Goal: Information Seeking & Learning: Find specific fact

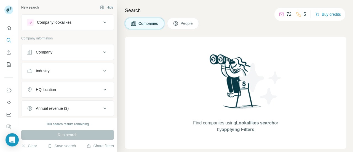
drag, startPoint x: 337, startPoint y: 0, endPoint x: 236, endPoint y: 31, distance: 106.4
click at [236, 31] on div "Search Companies People Find companies using Lookalikes search or by applying F…" at bounding box center [235, 76] width 236 height 152
click at [94, 56] on button "Company" at bounding box center [67, 51] width 92 height 13
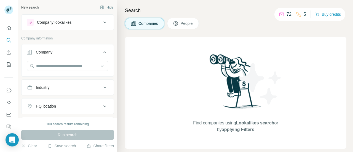
click at [101, 53] on icon at bounding box center [104, 52] width 7 height 7
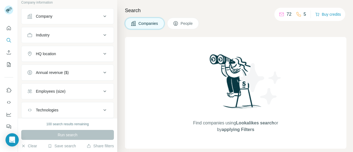
scroll to position [68, 0]
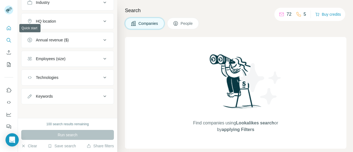
click at [7, 26] on icon "Quick start" at bounding box center [9, 28] width 6 height 6
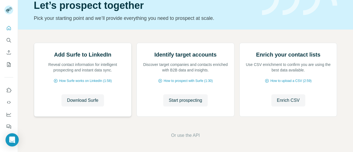
scroll to position [80, 0]
click at [83, 105] on button "Download Surfe" at bounding box center [82, 100] width 42 height 12
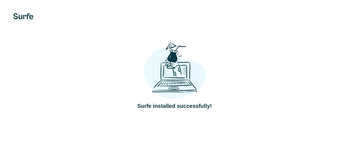
scroll to position [0, 0]
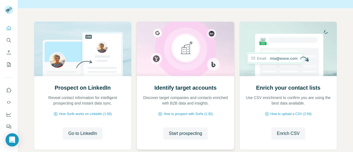
scroll to position [55, 0]
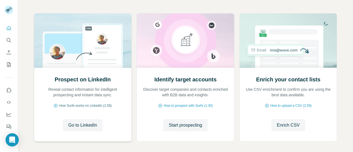
click at [90, 104] on span "How Surfe works on LinkedIn (1:58)" at bounding box center [85, 105] width 53 height 5
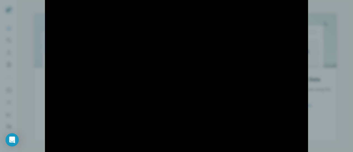
click at [36, 79] on div at bounding box center [176, 76] width 353 height 152
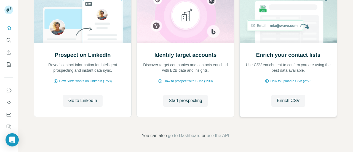
scroll to position [80, 0]
click at [189, 80] on span "How to prospect with Surfe (1:30)" at bounding box center [187, 80] width 49 height 5
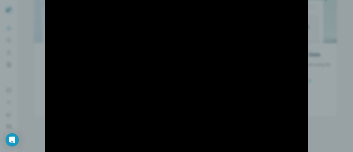
click at [330, 76] on div at bounding box center [176, 76] width 353 height 152
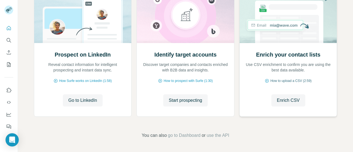
click at [284, 79] on span "How to upload a CSV (2:59)" at bounding box center [290, 80] width 41 height 5
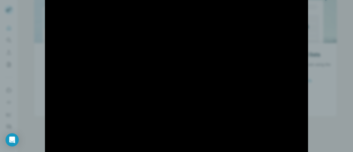
click at [333, 76] on div at bounding box center [176, 76] width 353 height 152
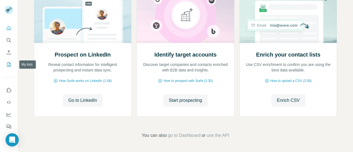
click at [7, 65] on icon "My lists" at bounding box center [9, 65] width 6 height 6
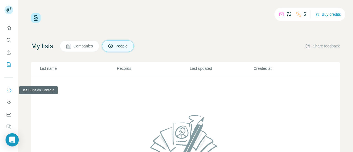
click at [9, 92] on icon "Use Surfe on LinkedIn" at bounding box center [9, 90] width 6 height 6
click at [287, 11] on div "72 5" at bounding box center [292, 14] width 27 height 8
click at [286, 14] on p "72" at bounding box center [288, 14] width 5 height 7
click at [296, 14] on icon at bounding box center [299, 15] width 6 height 6
click at [299, 14] on icon at bounding box center [299, 15] width 6 height 6
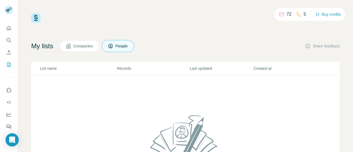
click at [299, 15] on div "5" at bounding box center [301, 14] width 10 height 7
click at [11, 114] on icon "Dashboard" at bounding box center [9, 115] width 6 height 6
click at [6, 27] on icon "Quick start" at bounding box center [9, 28] width 6 height 6
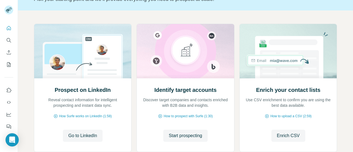
scroll to position [80, 0]
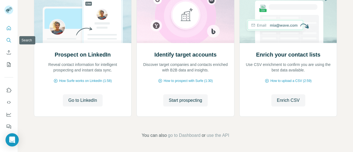
click at [6, 41] on button "Search" at bounding box center [8, 40] width 9 height 10
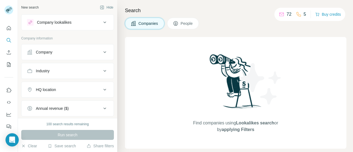
click at [177, 24] on icon at bounding box center [176, 24] width 6 height 6
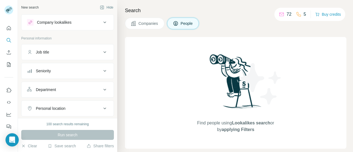
click at [84, 57] on button "Job title" at bounding box center [67, 51] width 92 height 13
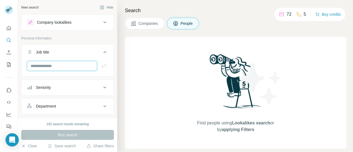
click at [72, 66] on input "text" at bounding box center [62, 66] width 70 height 10
type input "********"
click at [102, 71] on div "********" at bounding box center [67, 68] width 92 height 14
click at [101, 66] on icon "button" at bounding box center [104, 66] width 6 height 6
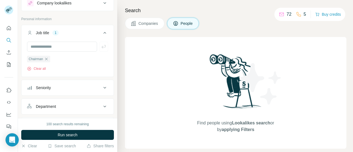
scroll to position [28, 0]
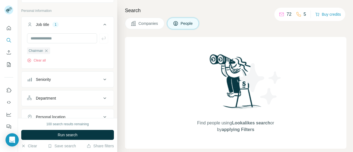
click at [101, 79] on icon at bounding box center [104, 79] width 7 height 7
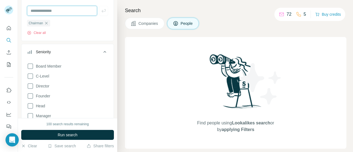
click at [61, 12] on input "text" at bounding box center [62, 11] width 70 height 10
type input "*******"
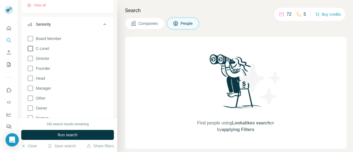
click at [30, 47] on icon at bounding box center [30, 48] width 7 height 7
click at [31, 38] on icon at bounding box center [30, 38] width 7 height 7
click at [30, 59] on icon at bounding box center [30, 58] width 7 height 7
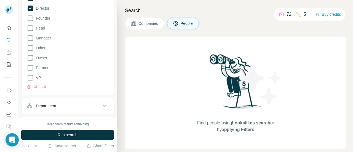
scroll to position [138, 0]
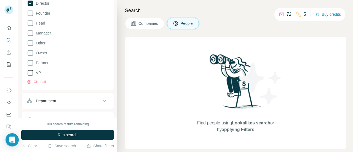
click at [31, 72] on icon at bounding box center [30, 72] width 7 height 7
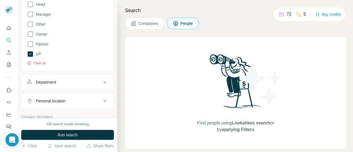
scroll to position [165, 0]
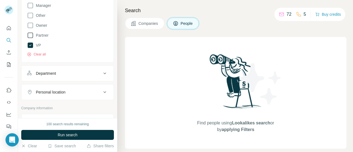
click at [31, 34] on icon at bounding box center [30, 35] width 7 height 7
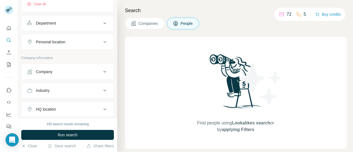
scroll to position [220, 0]
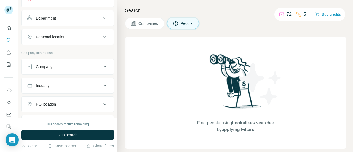
click at [88, 35] on div "Personal location" at bounding box center [64, 37] width 74 height 6
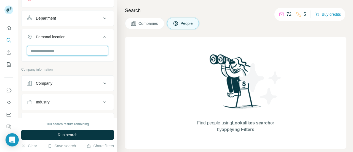
click at [60, 51] on input "text" at bounding box center [67, 51] width 81 height 10
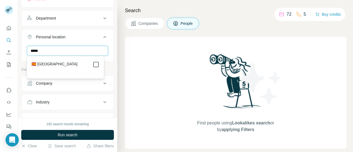
type input "*****"
click at [93, 68] on icon at bounding box center [96, 64] width 7 height 7
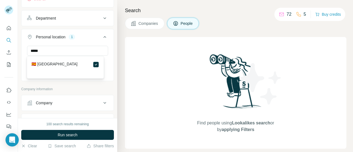
click at [107, 55] on div "***** [GEOGRAPHIC_DATA] Clear all" at bounding box center [67, 63] width 92 height 34
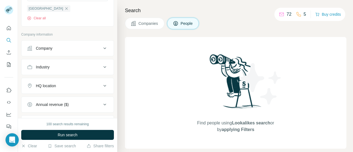
scroll to position [276, 0]
click at [82, 48] on div "Company" at bounding box center [64, 48] width 74 height 6
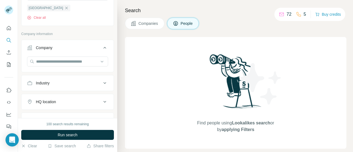
click at [82, 48] on div "Company" at bounding box center [64, 48] width 74 height 6
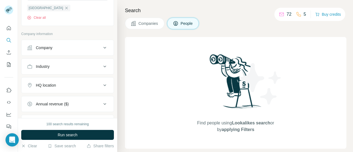
click at [77, 66] on div "Industry" at bounding box center [64, 67] width 74 height 6
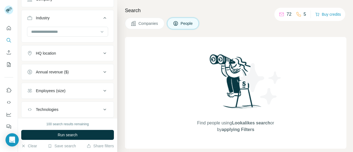
scroll to position [331, 0]
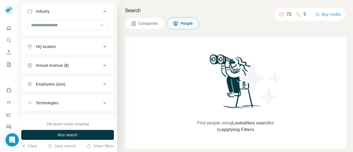
click at [101, 12] on icon at bounding box center [104, 11] width 7 height 7
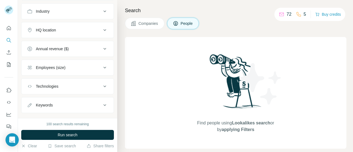
click at [83, 30] on div "HQ location" at bounding box center [64, 30] width 74 height 6
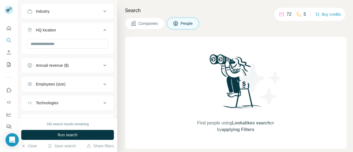
click at [93, 23] on button "HQ location" at bounding box center [67, 30] width 92 height 15
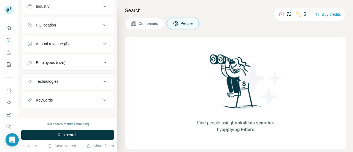
scroll to position [339, 0]
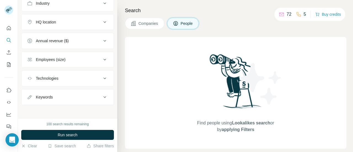
click at [81, 80] on button "Technologies" at bounding box center [67, 78] width 92 height 13
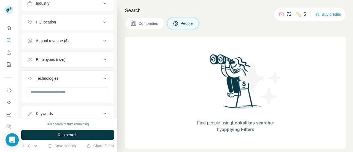
click at [87, 76] on div "Technologies" at bounding box center [64, 79] width 74 height 6
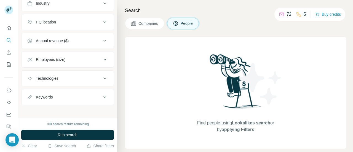
click at [77, 90] on button "Keywords" at bounding box center [67, 96] width 92 height 13
click at [101, 94] on icon at bounding box center [104, 97] width 7 height 7
click at [97, 94] on div "Keywords" at bounding box center [64, 97] width 74 height 6
click at [61, 106] on input "text" at bounding box center [62, 111] width 70 height 10
type input "********"
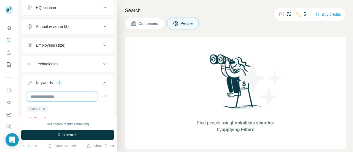
scroll to position [375, 0]
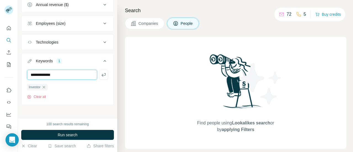
type input "**********"
click at [67, 72] on input "text" at bounding box center [62, 75] width 70 height 10
type input "*"
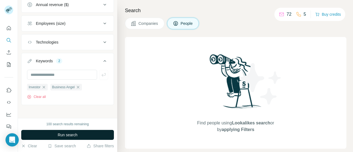
click at [87, 134] on button "Run search" at bounding box center [67, 135] width 93 height 10
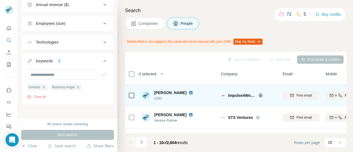
scroll to position [83, 0]
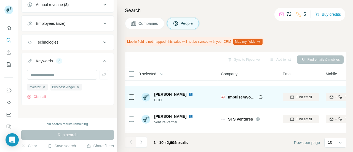
drag, startPoint x: 170, startPoint y: 93, endPoint x: 155, endPoint y: 93, distance: 14.6
click at [155, 93] on span "[PERSON_NAME]" at bounding box center [170, 94] width 32 height 6
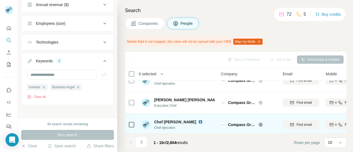
scroll to position [170, 0]
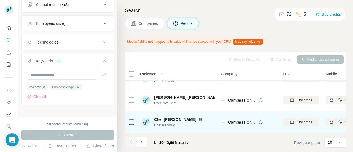
drag, startPoint x: 149, startPoint y: 120, endPoint x: 175, endPoint y: 123, distance: 26.6
click at [175, 123] on span "Chef ejecutivo" at bounding box center [181, 125] width 55 height 5
drag, startPoint x: 184, startPoint y: 116, endPoint x: 193, endPoint y: 116, distance: 9.6
click at [184, 117] on span "Chef [PERSON_NAME]" at bounding box center [175, 119] width 42 height 4
click at [203, 117] on img at bounding box center [200, 119] width 4 height 4
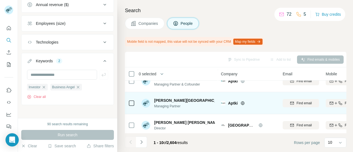
scroll to position [0, 0]
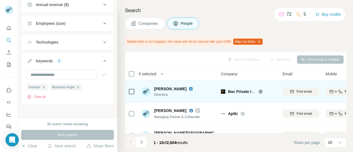
click at [188, 88] on img at bounding box center [190, 89] width 4 height 4
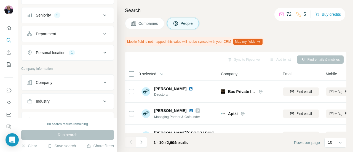
scroll to position [83, 0]
